Goal: Check status: Check status

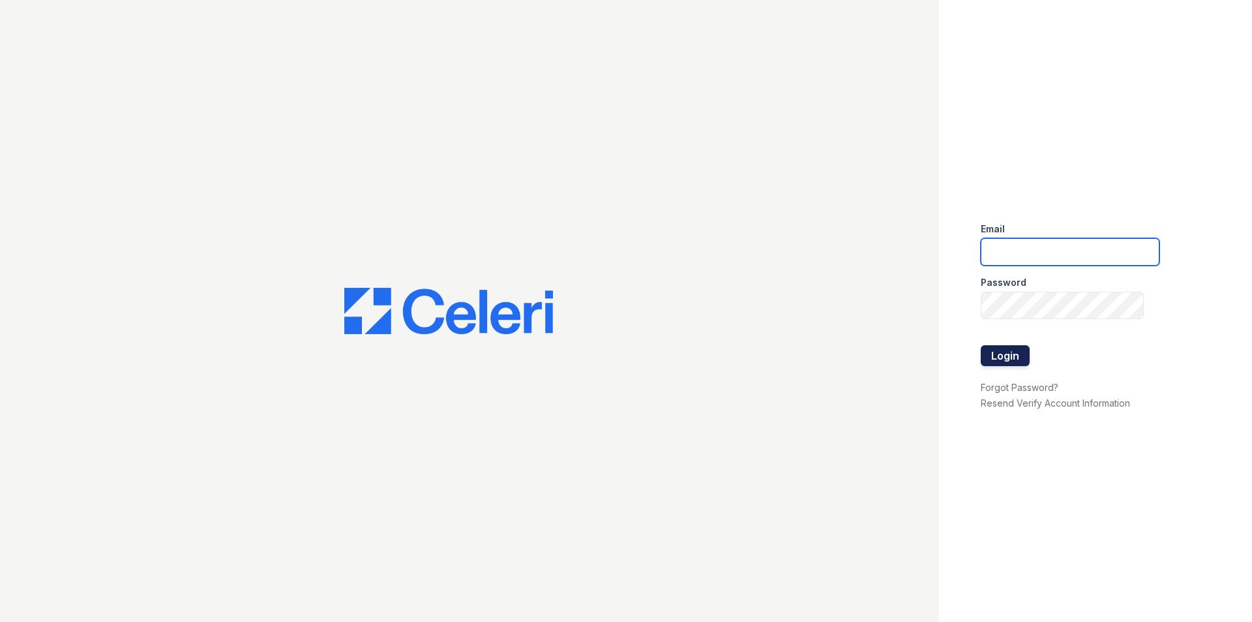
type input "[EMAIL_ADDRESS][DOMAIN_NAME]"
click at [987, 362] on button "Login" at bounding box center [1005, 355] width 49 height 21
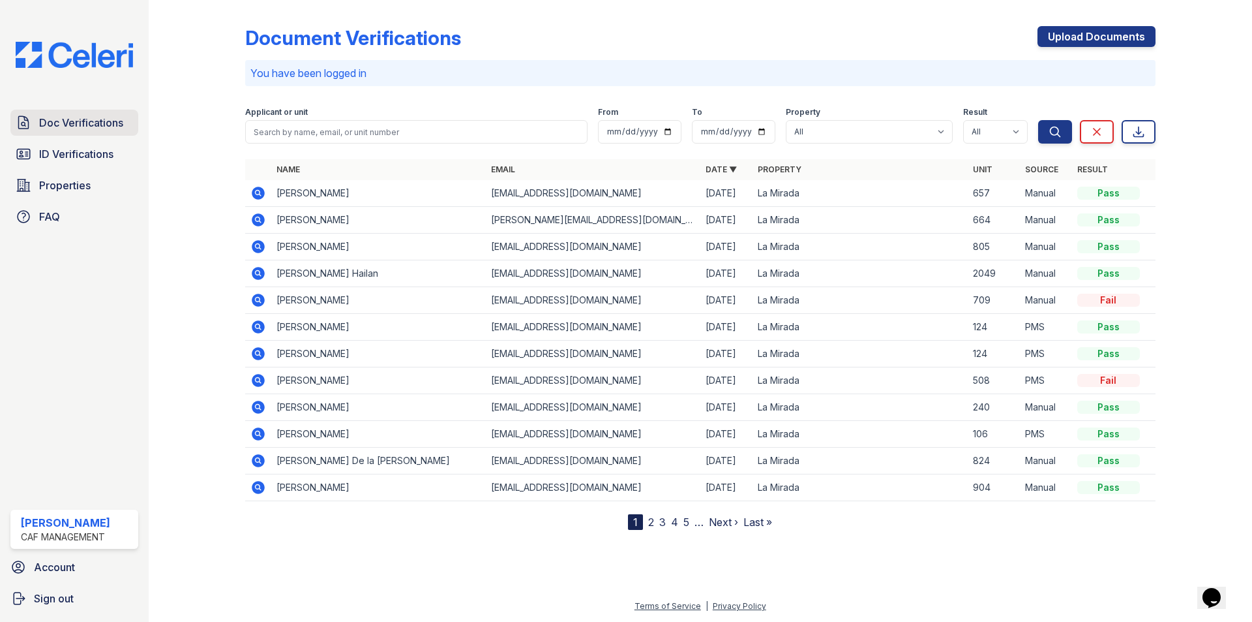
click at [82, 123] on span "Doc Verifications" at bounding box center [81, 123] width 84 height 16
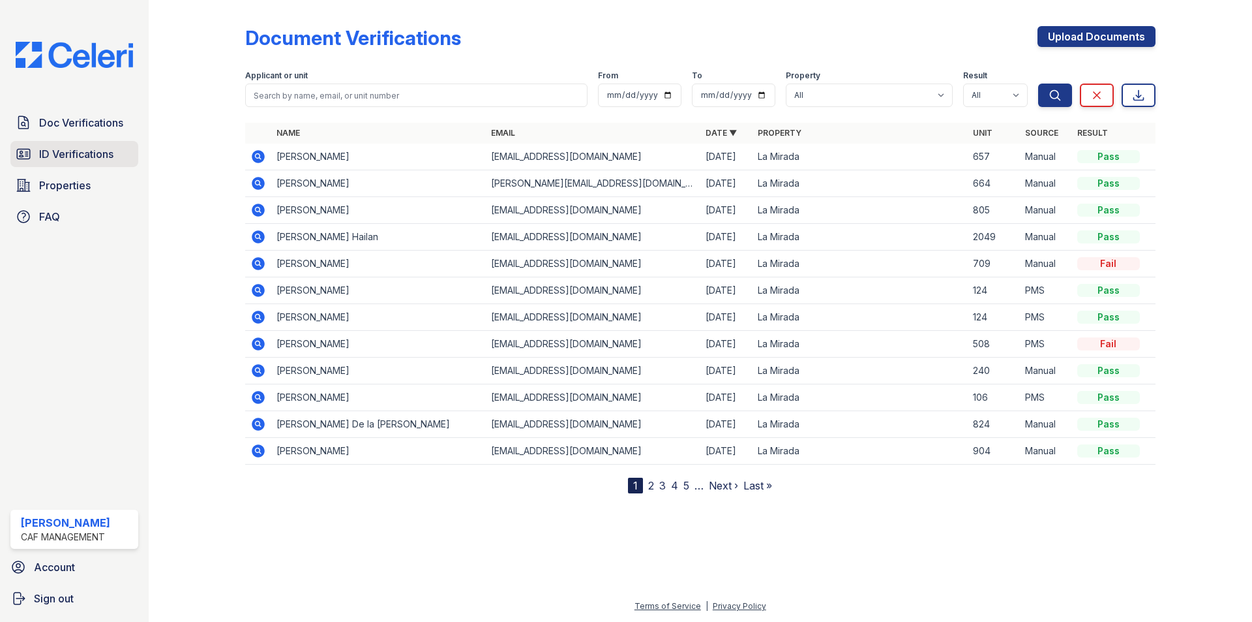
click at [106, 156] on span "ID Verifications" at bounding box center [76, 154] width 74 height 16
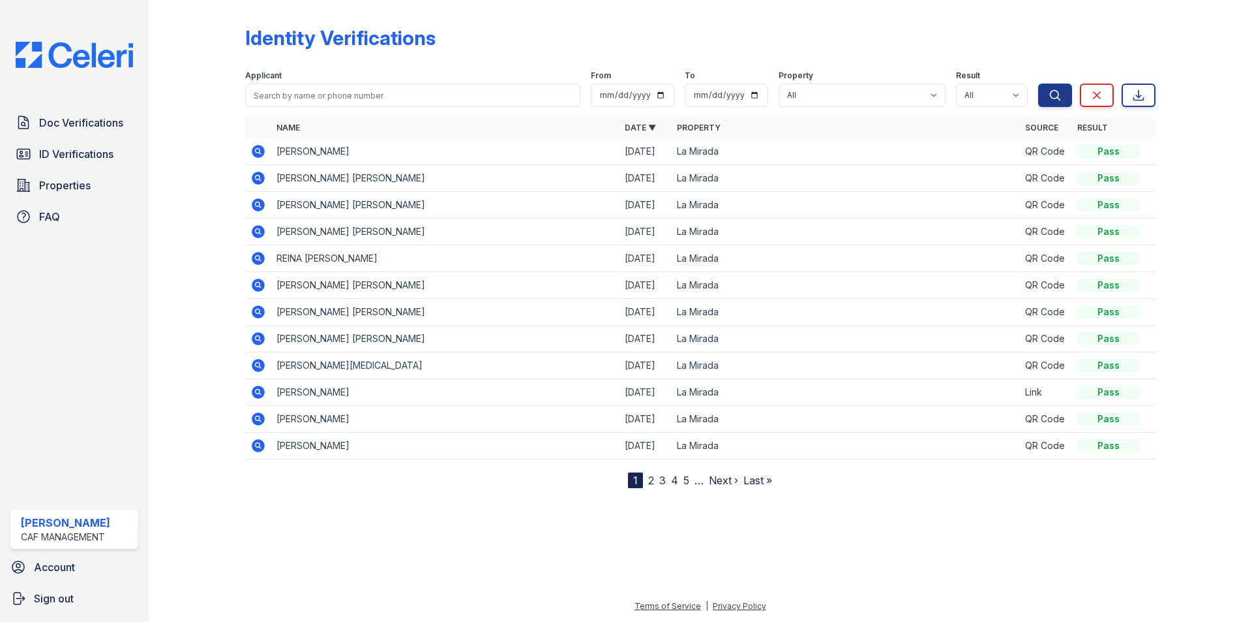
click at [97, 168] on div "Doc Verifications ID Verifications Properties FAQ" at bounding box center [74, 170] width 138 height 120
click at [97, 166] on link "ID Verifications" at bounding box center [74, 154] width 128 height 26
click at [255, 152] on icon at bounding box center [258, 151] width 13 height 13
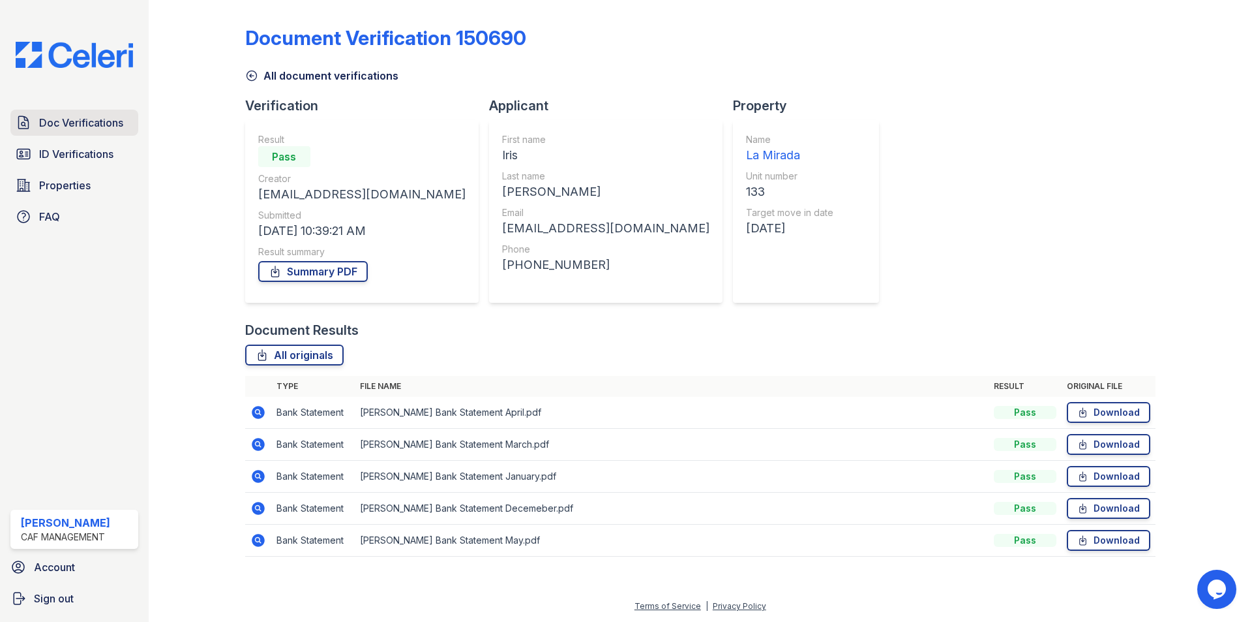
click at [74, 117] on span "Doc Verifications" at bounding box center [81, 123] width 84 height 16
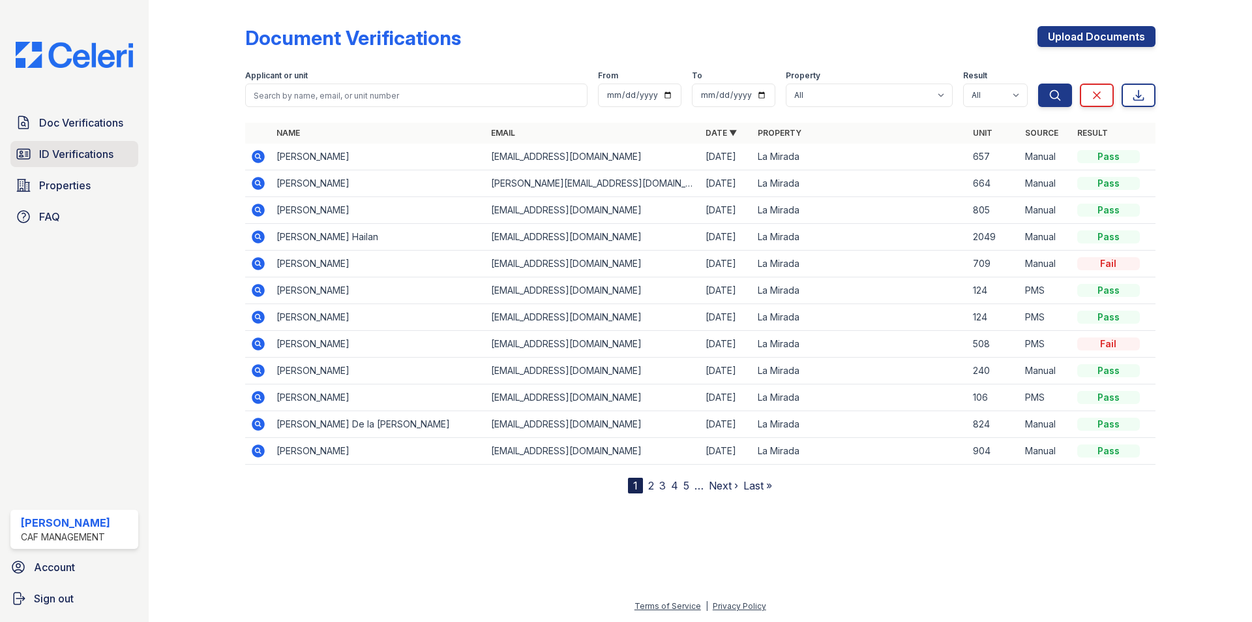
click at [86, 159] on span "ID Verifications" at bounding box center [76, 154] width 74 height 16
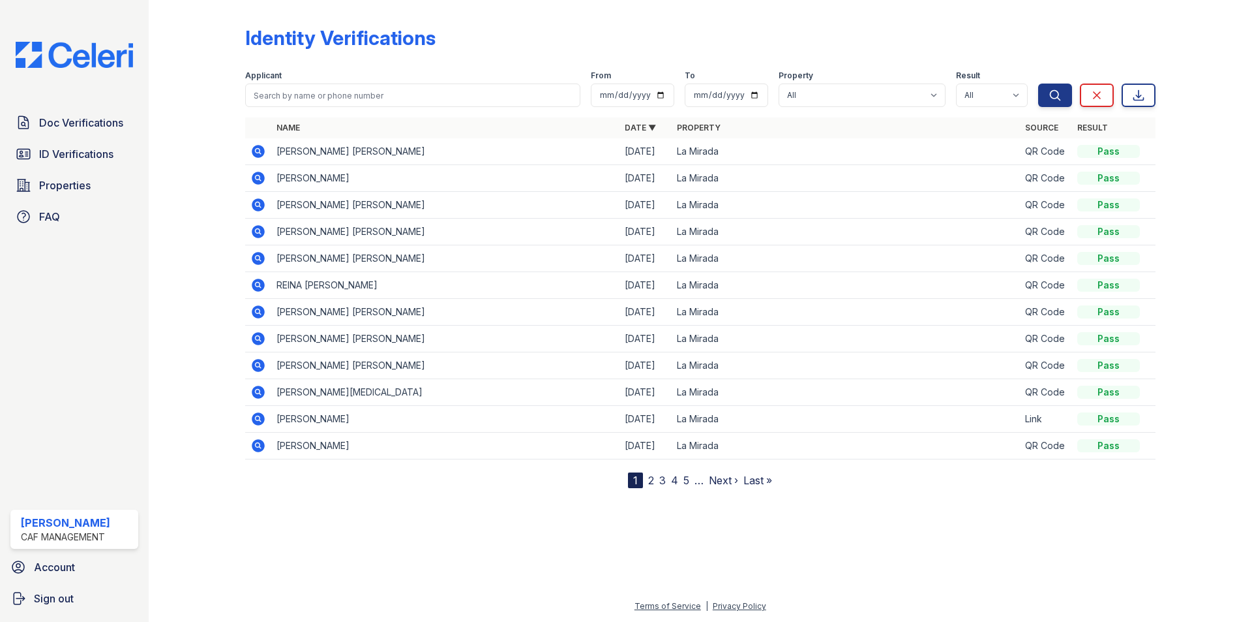
click at [255, 151] on icon at bounding box center [258, 151] width 16 height 16
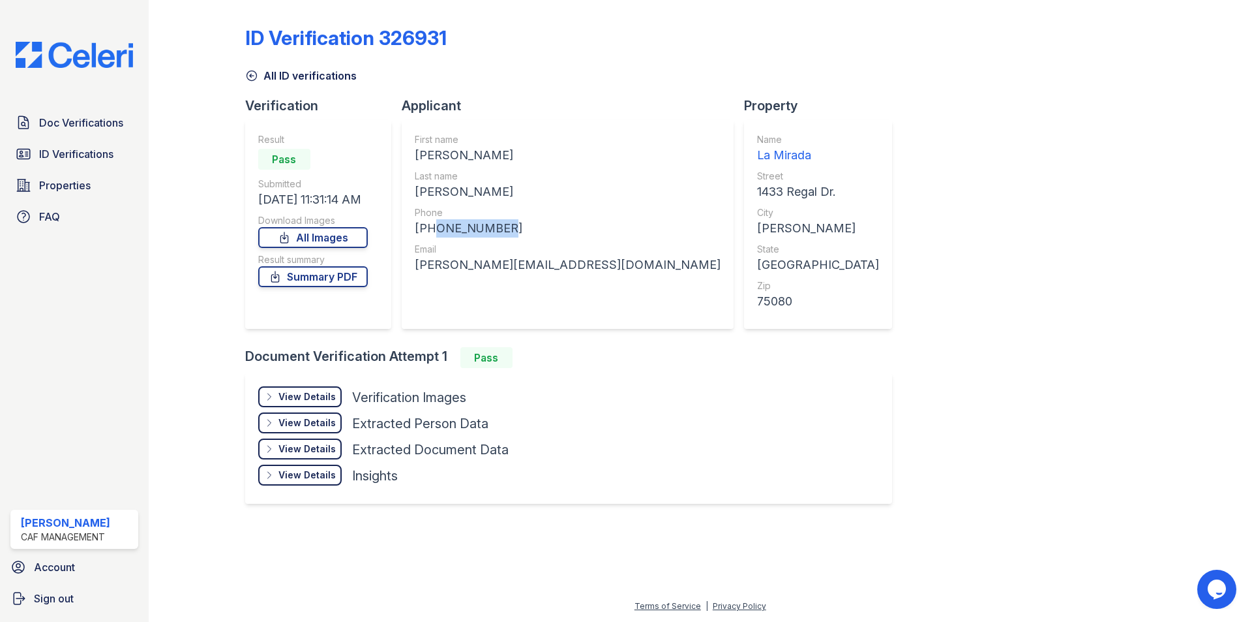
drag, startPoint x: 425, startPoint y: 226, endPoint x: 500, endPoint y: 229, distance: 75.1
click at [500, 229] on div "[PHONE_NUMBER]" at bounding box center [568, 228] width 306 height 18
copy div "4696167698"
